Goal: Communication & Community: Ask a question

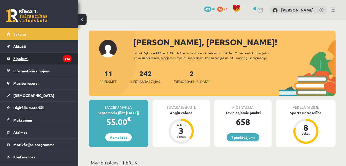
click at [44, 55] on legend "Ziņojumi 242" at bounding box center [42, 58] width 58 height 12
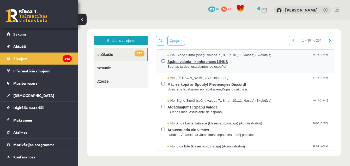
click at [215, 64] on span "Buenas tardes, estudiantes de español" at bounding box center [247, 66] width 161 height 5
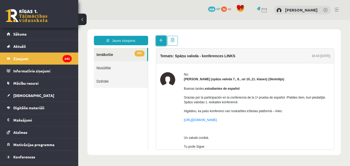
click at [161, 42] on span at bounding box center [161, 40] width 4 height 4
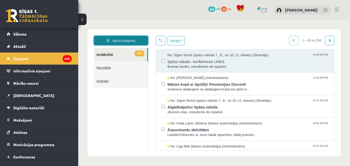
click at [136, 39] on link "Jauns ziņojums" at bounding box center [121, 40] width 54 height 9
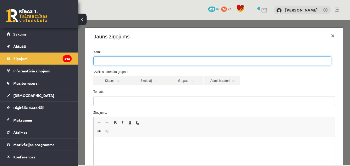
click at [131, 60] on ul at bounding box center [212, 61] width 237 height 8
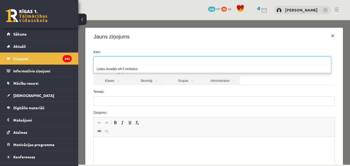
click at [172, 47] on div "Kam: Izvēlies adresātu grupas: Klases Skolotāji Grupas Administratori 11.b3 JK …" at bounding box center [214, 133] width 258 height 176
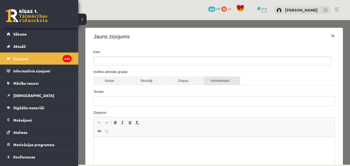
click at [217, 81] on link "Administratori" at bounding box center [222, 80] width 36 height 9
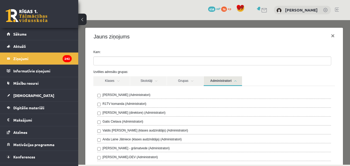
click at [158, 103] on div "R1TV komanda (Administratori)" at bounding box center [214, 104] width 234 height 6
click at [258, 70] on label "Izvēlies adresātu grupas:" at bounding box center [213, 71] width 249 height 5
click at [266, 75] on div "Izvēlies adresātu grupas: Klases Skolotāji Grupas Administratori 11.b3 JK [PERS…" at bounding box center [213, 163] width 249 height 188
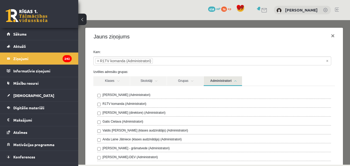
click at [236, 81] on link "Administratori" at bounding box center [223, 81] width 38 height 10
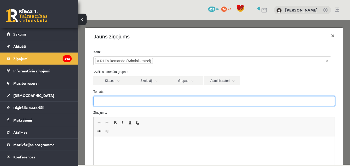
click at [215, 100] on input "Temats:" at bounding box center [213, 101] width 241 height 10
type input "**********"
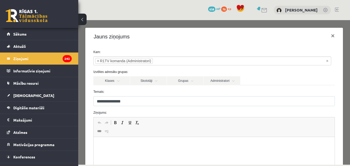
click at [118, 141] on html at bounding box center [214, 145] width 241 height 16
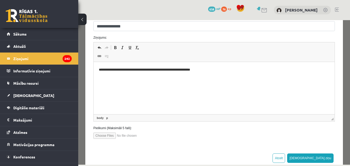
scroll to position [75, 0]
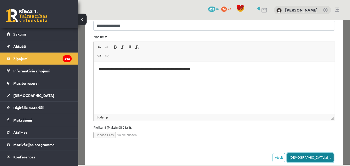
click at [320, 160] on button "[DEMOGRAPHIC_DATA] ziņu" at bounding box center [310, 156] width 46 height 9
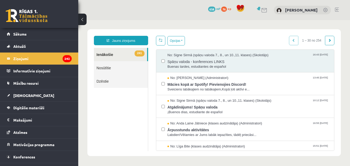
scroll to position [0, 0]
